Goal: Task Accomplishment & Management: Use online tool/utility

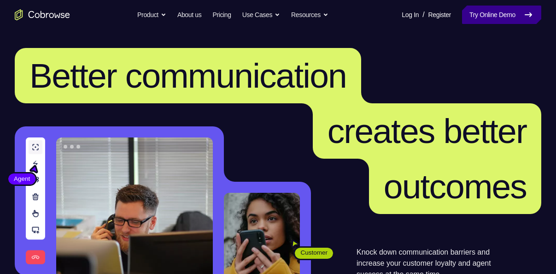
click at [518, 17] on link "Try Online Demo" at bounding box center [501, 15] width 79 height 18
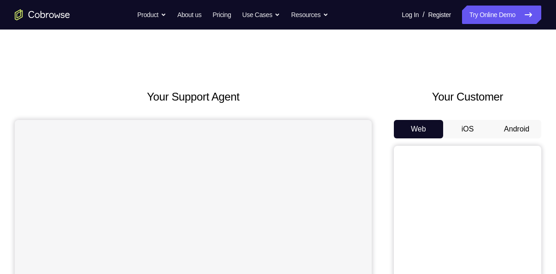
click at [515, 130] on button "Android" at bounding box center [516, 129] width 49 height 18
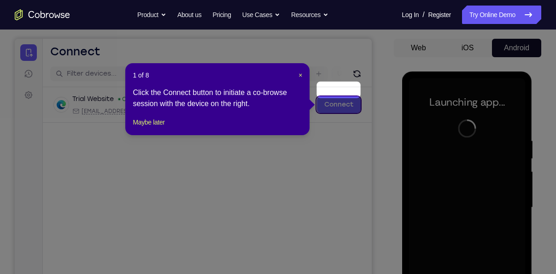
scroll to position [104, 0]
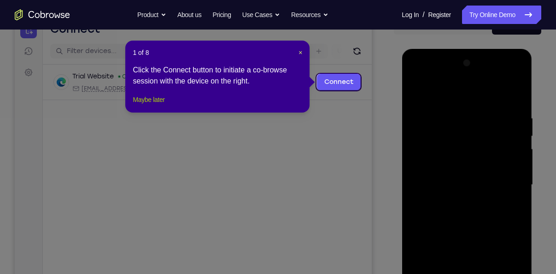
click at [153, 105] on button "Maybe later" at bounding box center [149, 99] width 32 height 11
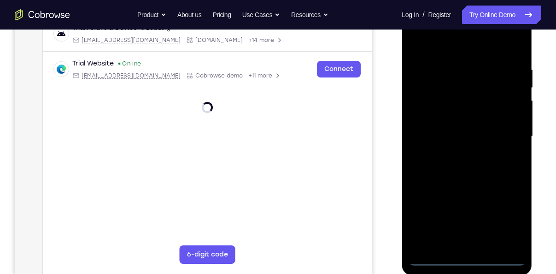
scroll to position [152, 0]
click at [468, 255] on div at bounding box center [467, 136] width 116 height 258
click at [504, 221] on div at bounding box center [467, 136] width 116 height 258
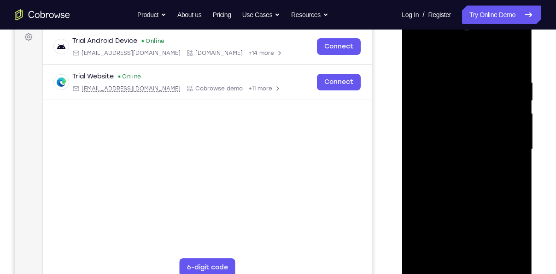
scroll to position [139, 0]
click at [446, 58] on div at bounding box center [467, 150] width 116 height 258
click at [506, 147] on div at bounding box center [467, 150] width 116 height 258
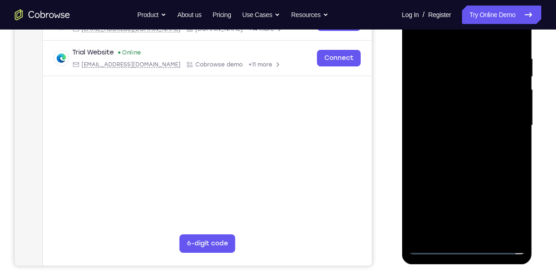
click at [454, 141] on div at bounding box center [467, 125] width 116 height 258
click at [442, 114] on div at bounding box center [467, 125] width 116 height 258
click at [436, 107] on div at bounding box center [467, 125] width 116 height 258
click at [451, 124] on div at bounding box center [467, 125] width 116 height 258
click at [443, 154] on div at bounding box center [467, 125] width 116 height 258
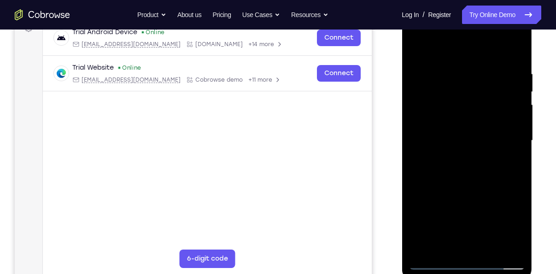
scroll to position [147, 0]
click at [466, 181] on div at bounding box center [467, 141] width 116 height 258
click at [489, 250] on div at bounding box center [467, 141] width 116 height 258
click at [466, 189] on div at bounding box center [467, 141] width 116 height 258
click at [508, 52] on div at bounding box center [467, 141] width 116 height 258
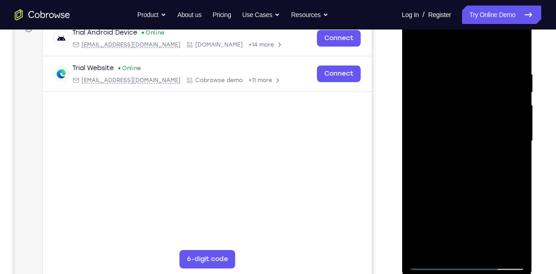
click at [419, 48] on div at bounding box center [467, 141] width 116 height 258
click at [449, 65] on div at bounding box center [467, 141] width 116 height 258
click at [503, 248] on div at bounding box center [467, 141] width 116 height 258
click at [421, 52] on div at bounding box center [467, 141] width 116 height 258
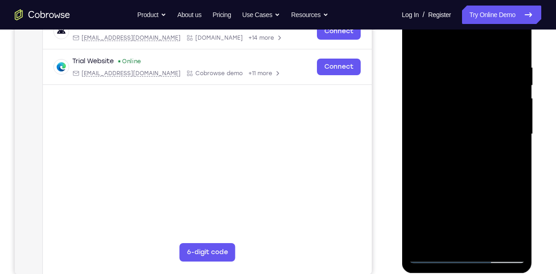
scroll to position [150, 0]
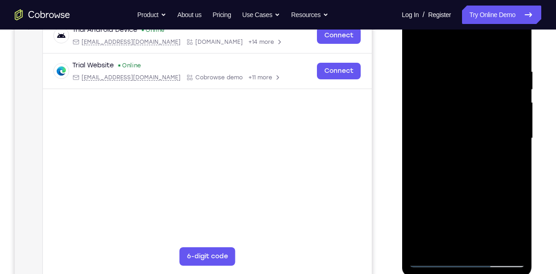
click at [487, 245] on div at bounding box center [467, 138] width 116 height 258
click at [462, 124] on div at bounding box center [467, 138] width 116 height 258
click at [444, 241] on div at bounding box center [467, 138] width 116 height 258
click at [509, 154] on div at bounding box center [467, 138] width 116 height 258
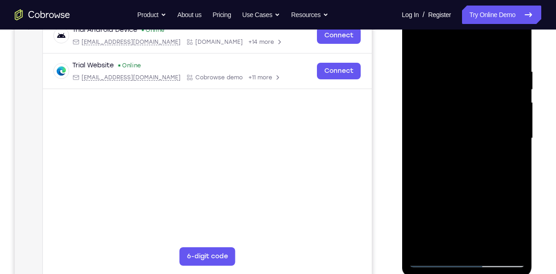
click at [468, 179] on div at bounding box center [467, 138] width 116 height 258
click at [466, 181] on div at bounding box center [467, 138] width 116 height 258
click at [506, 175] on div at bounding box center [467, 138] width 116 height 258
click at [512, 164] on div at bounding box center [467, 138] width 116 height 258
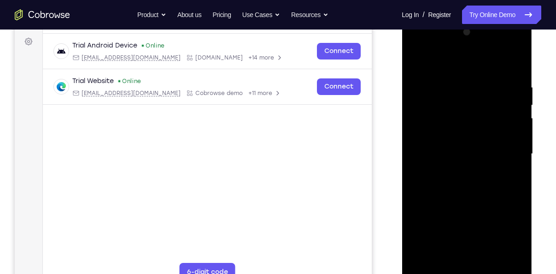
scroll to position [126, 0]
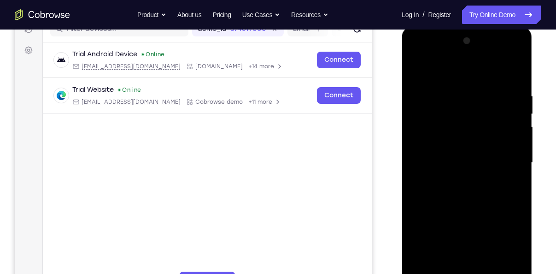
click at [418, 69] on div at bounding box center [467, 163] width 116 height 258
click at [422, 151] on div at bounding box center [467, 163] width 116 height 258
click at [420, 68] on div at bounding box center [467, 163] width 116 height 258
click at [455, 89] on div at bounding box center [467, 163] width 116 height 258
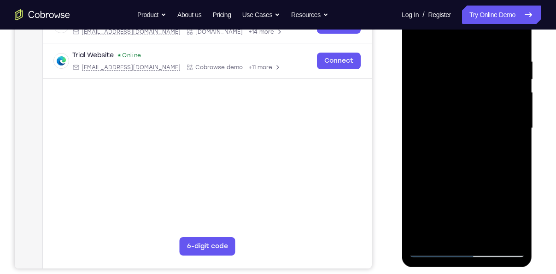
scroll to position [161, 0]
click at [447, 230] on div at bounding box center [467, 128] width 116 height 258
click at [443, 229] on div at bounding box center [467, 128] width 116 height 258
click at [467, 210] on div at bounding box center [467, 128] width 116 height 258
click at [461, 93] on div at bounding box center [467, 128] width 116 height 258
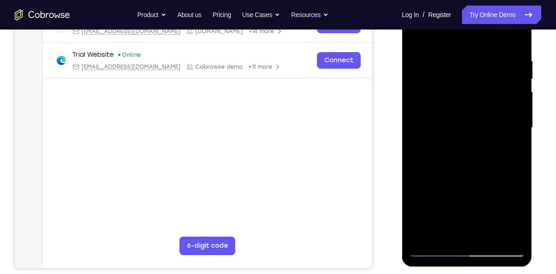
click at [487, 232] on div at bounding box center [467, 128] width 116 height 258
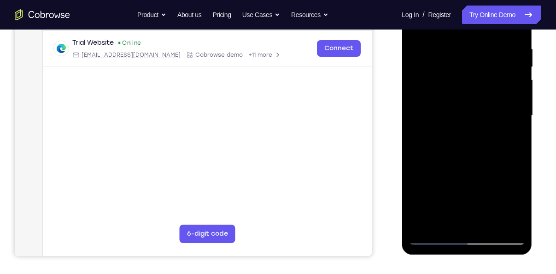
click at [509, 220] on div at bounding box center [467, 116] width 116 height 258
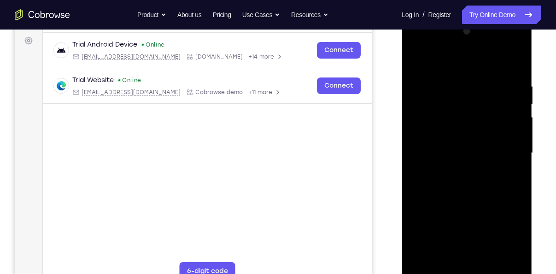
scroll to position [134, 0]
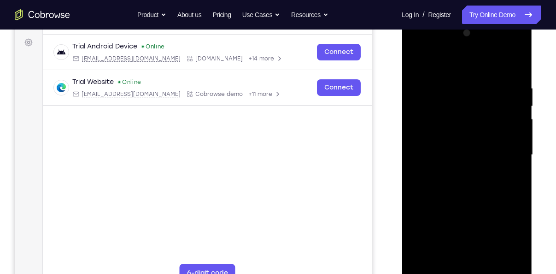
click at [514, 64] on div at bounding box center [467, 155] width 116 height 258
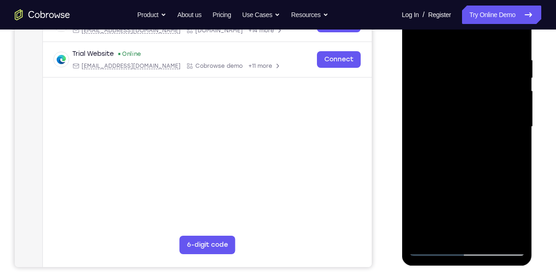
scroll to position [164, 0]
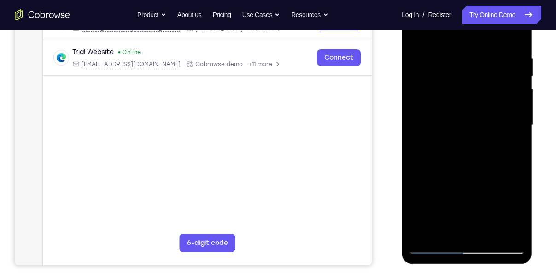
click at [433, 244] on div at bounding box center [467, 125] width 116 height 258
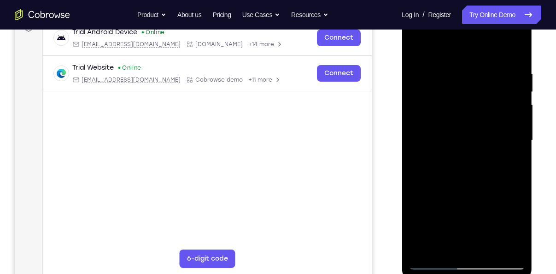
scroll to position [144, 0]
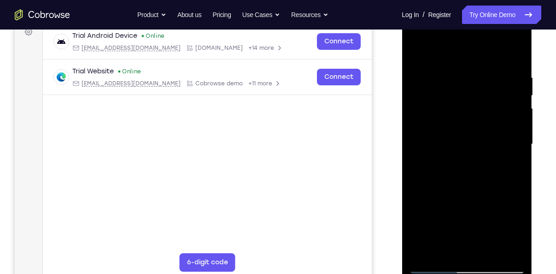
click at [519, 52] on div at bounding box center [467, 144] width 116 height 258
click at [517, 51] on div at bounding box center [467, 144] width 116 height 258
click at [422, 253] on div at bounding box center [467, 144] width 116 height 258
